Goal: Find specific page/section: Find specific page/section

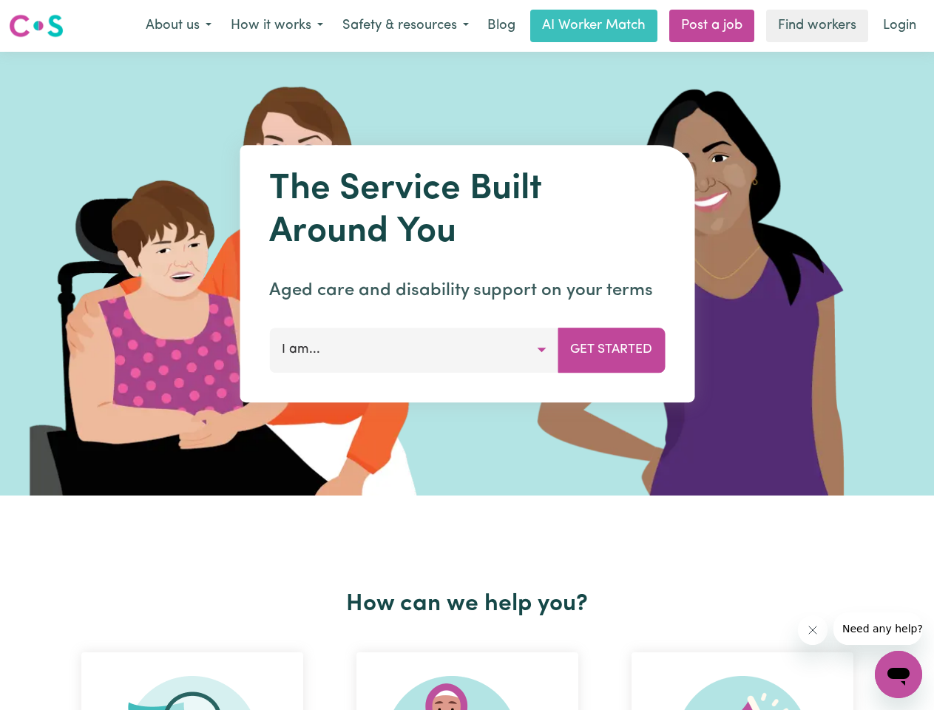
click at [178, 26] on button "About us" at bounding box center [178, 25] width 85 height 31
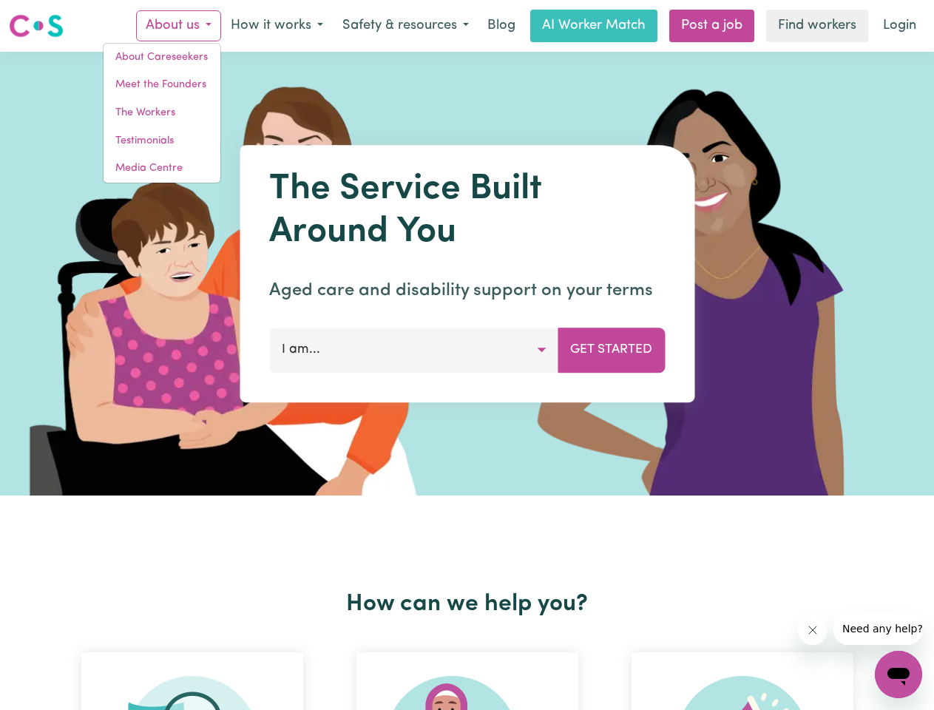
click at [276, 26] on button "How it works" at bounding box center [277, 25] width 112 height 31
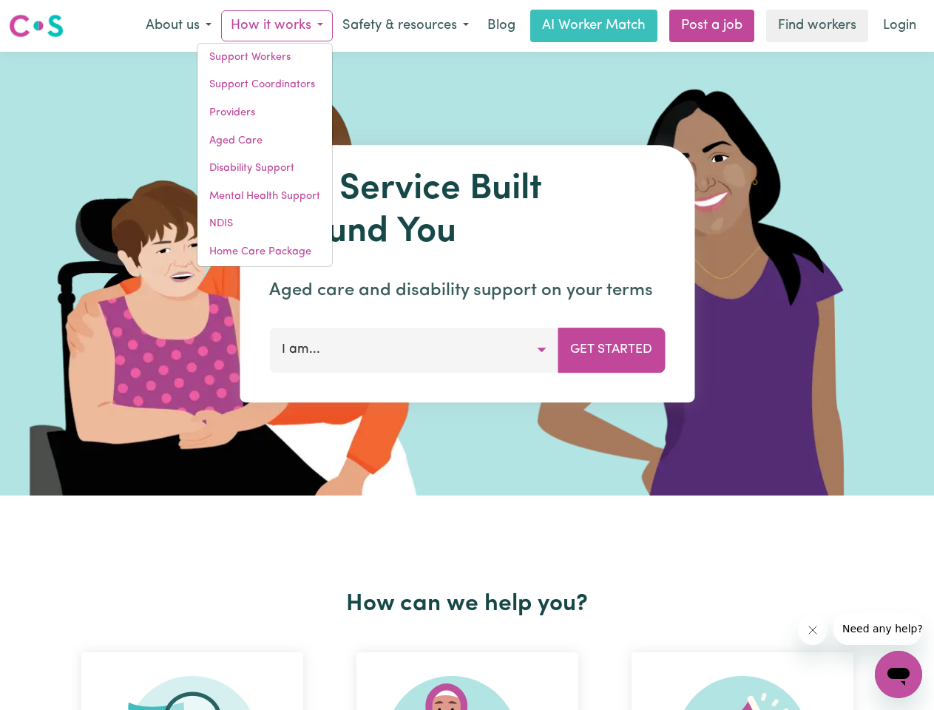
click at [405, 26] on button "Safety & resources" at bounding box center [406, 25] width 146 height 31
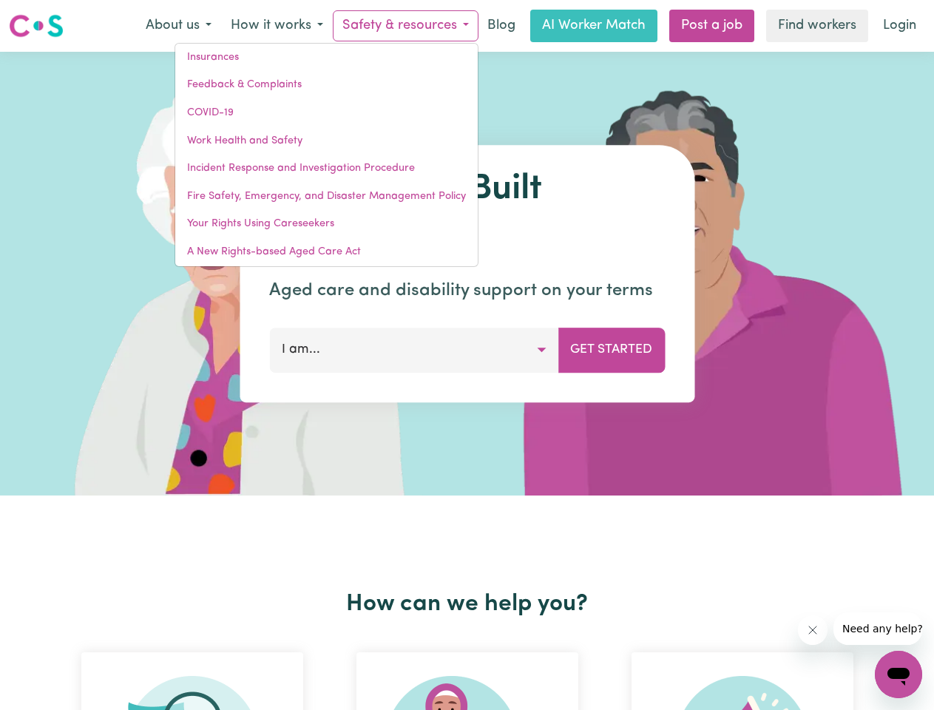
click at [414, 350] on button "I am..." at bounding box center [413, 350] width 289 height 44
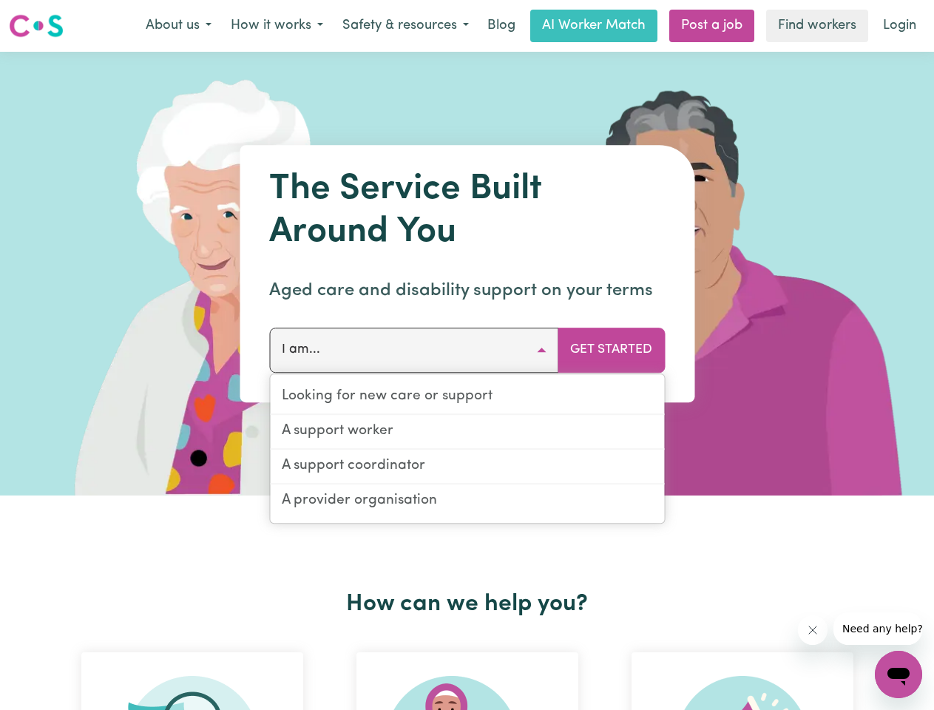
click at [611, 350] on button "Get Started" at bounding box center [611, 350] width 107 height 44
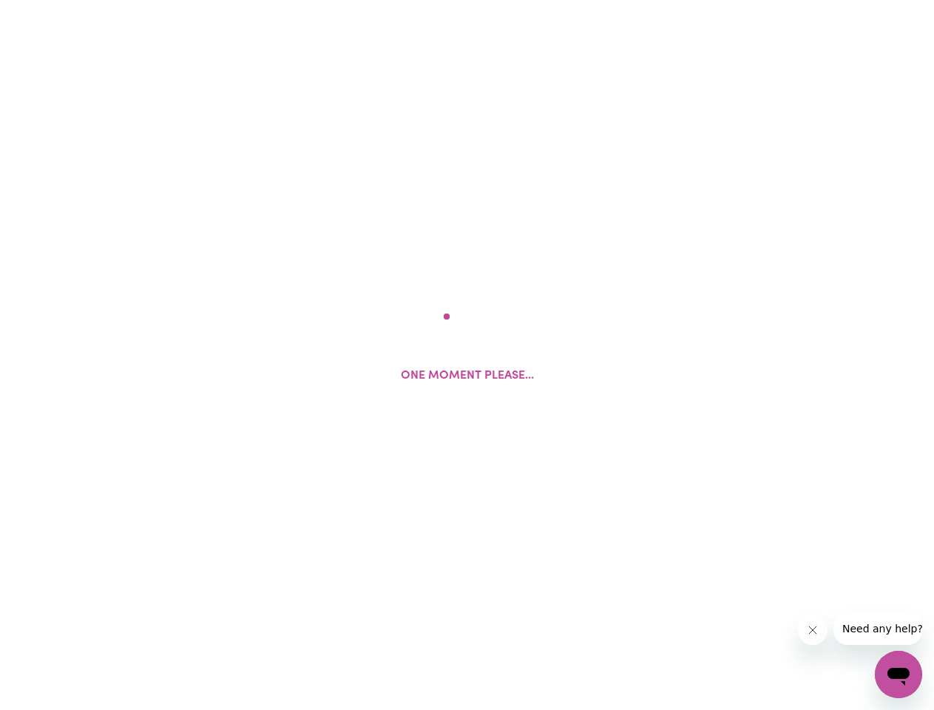
click at [468, 0] on html "One moment please..." at bounding box center [467, 0] width 934 height 0
click at [743, 0] on html at bounding box center [467, 0] width 934 height 0
